Goal: Navigation & Orientation: Find specific page/section

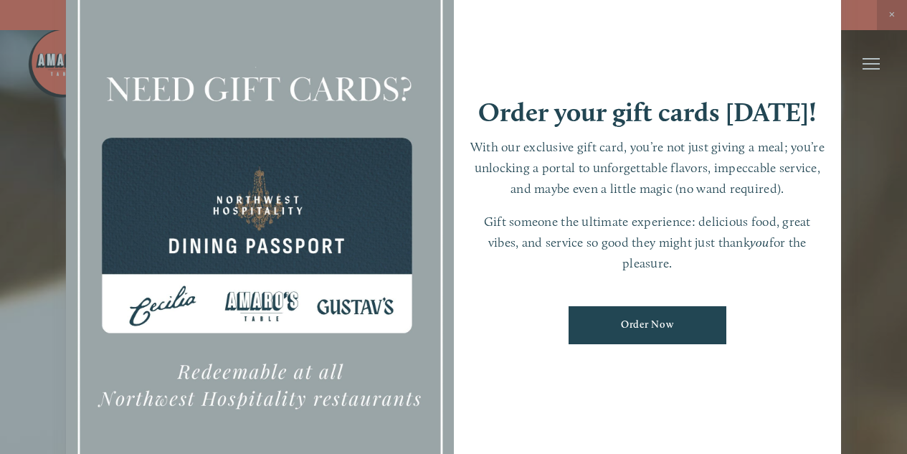
click at [895, 13] on div at bounding box center [453, 227] width 907 height 454
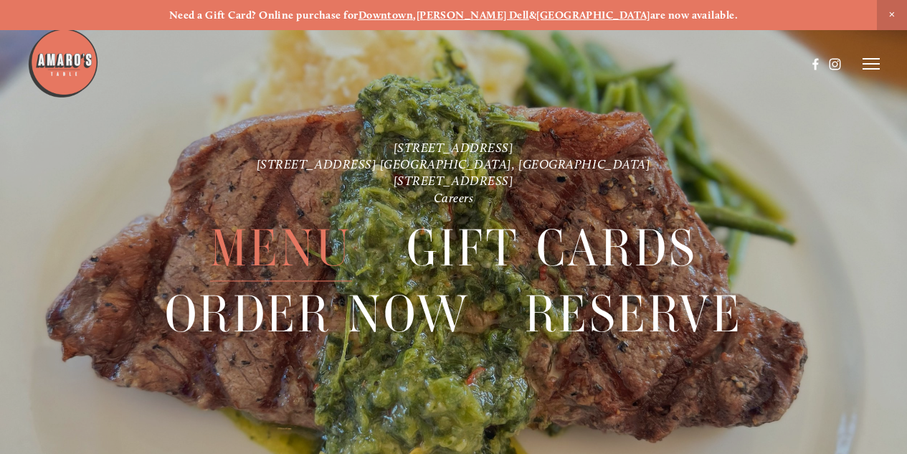
click at [234, 250] on span "Menu" at bounding box center [281, 248] width 142 height 66
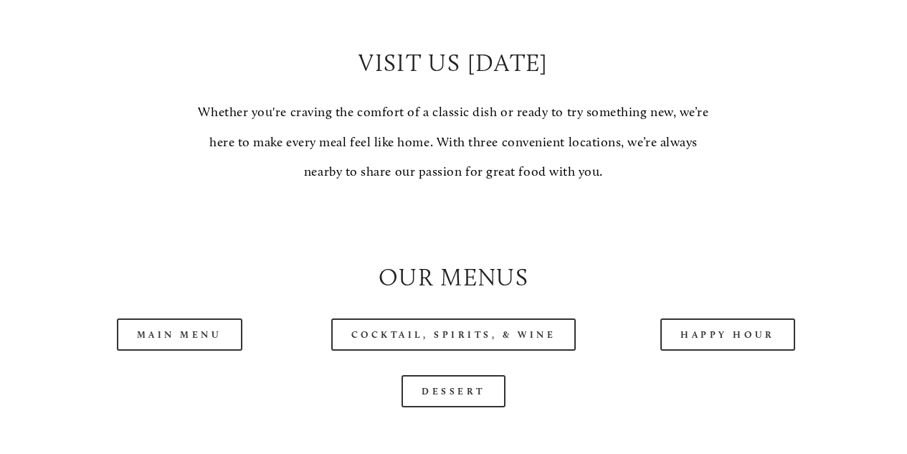
scroll to position [1148, 0]
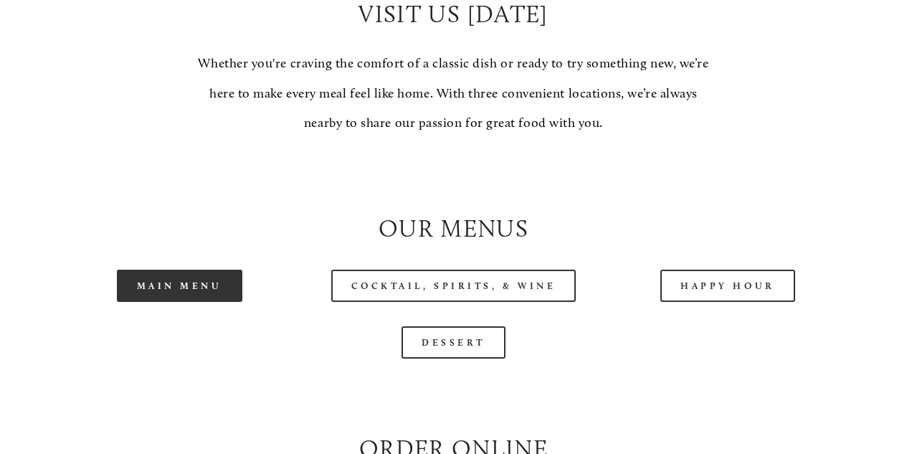
click at [206, 302] on link "Main Menu" at bounding box center [180, 286] width 126 height 32
